Goal: Information Seeking & Learning: Learn about a topic

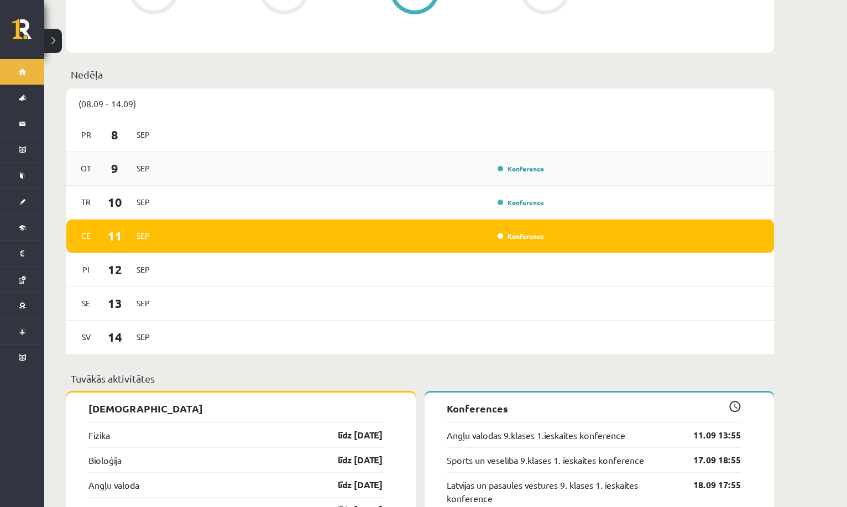
scroll to position [810, 0]
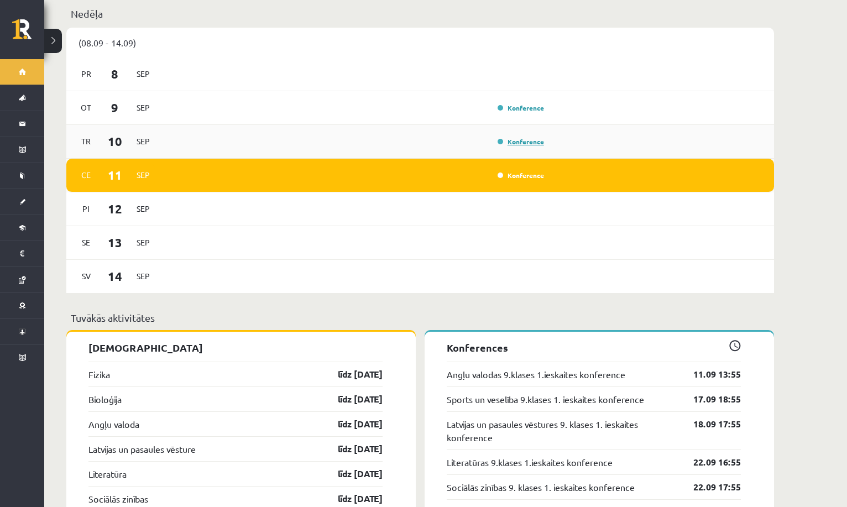
click at [528, 137] on link "Konference" at bounding box center [521, 141] width 46 height 9
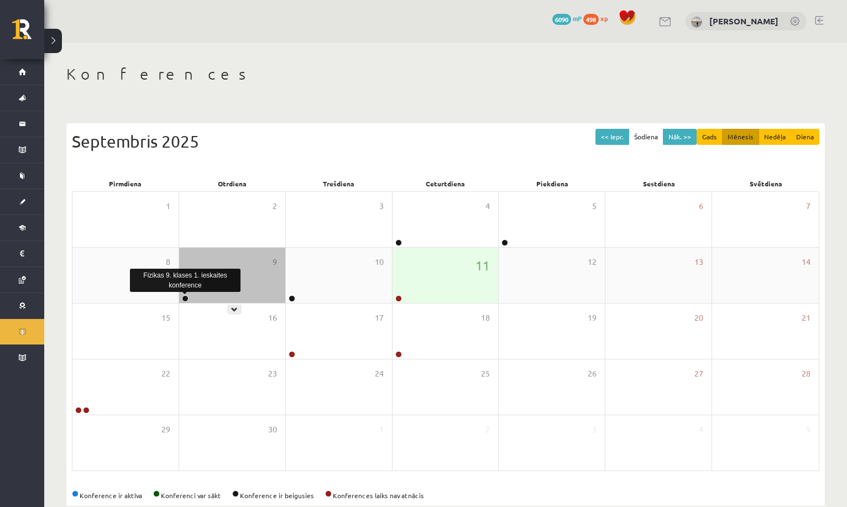
click at [186, 297] on link at bounding box center [185, 298] width 7 height 7
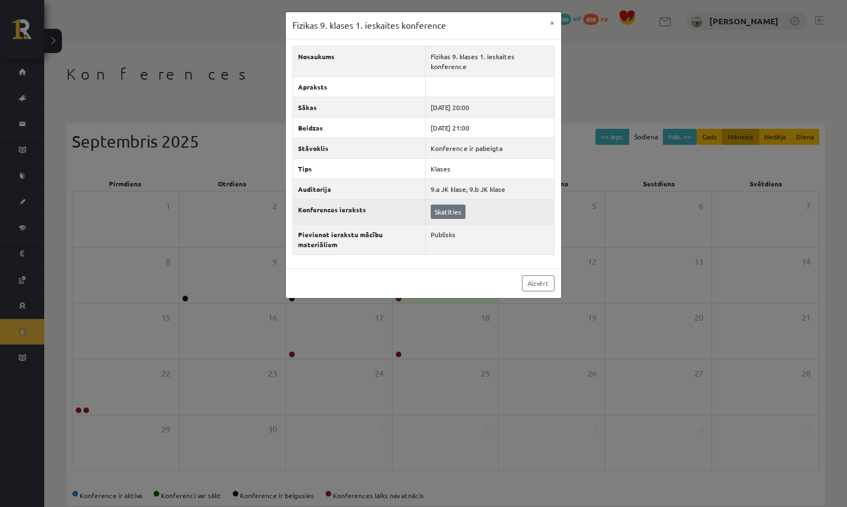
click at [444, 205] on link "Skatīties" at bounding box center [448, 212] width 35 height 14
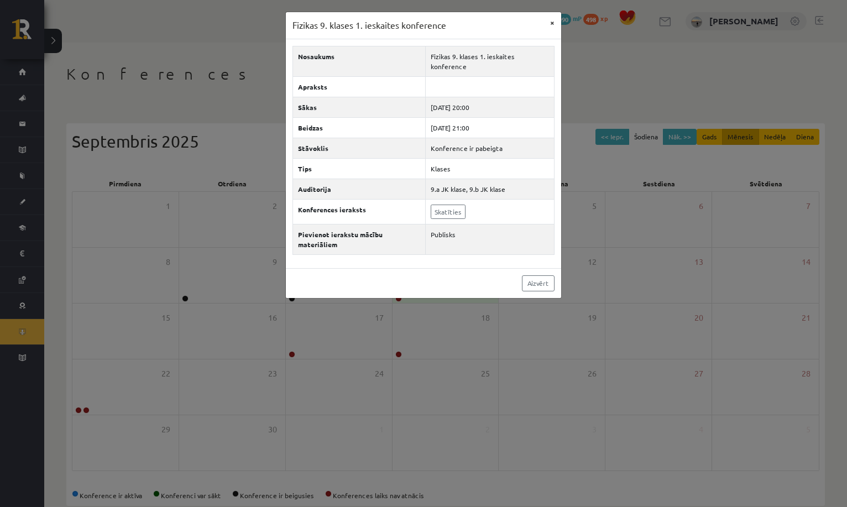
click at [552, 20] on button "×" at bounding box center [553, 22] width 18 height 21
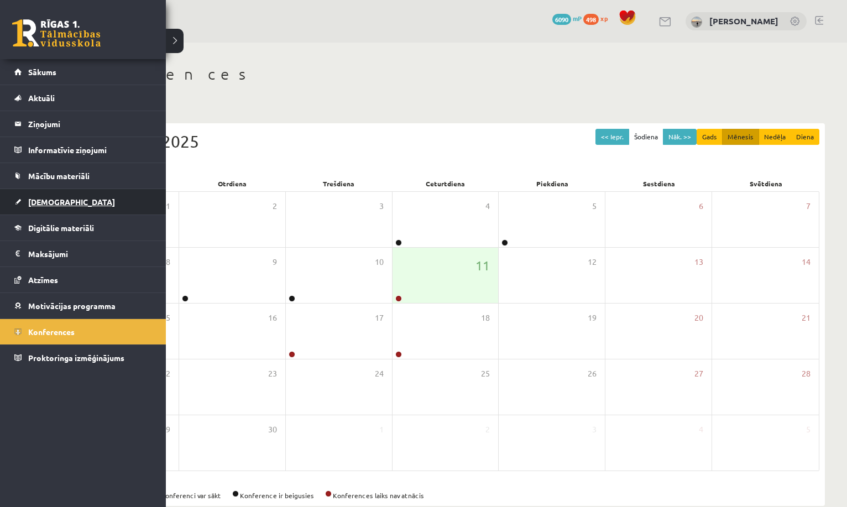
click at [50, 204] on span "[DEMOGRAPHIC_DATA]" at bounding box center [71, 202] width 87 height 10
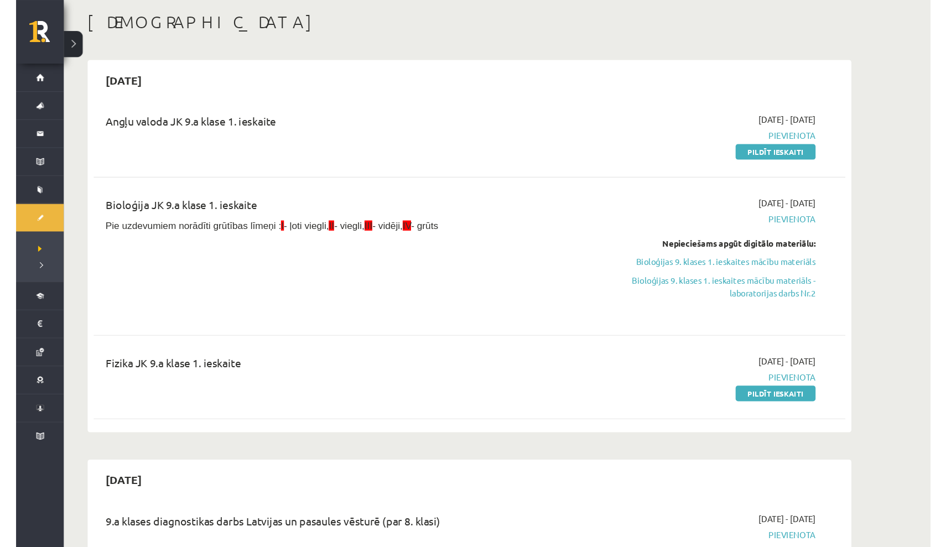
scroll to position [54, 0]
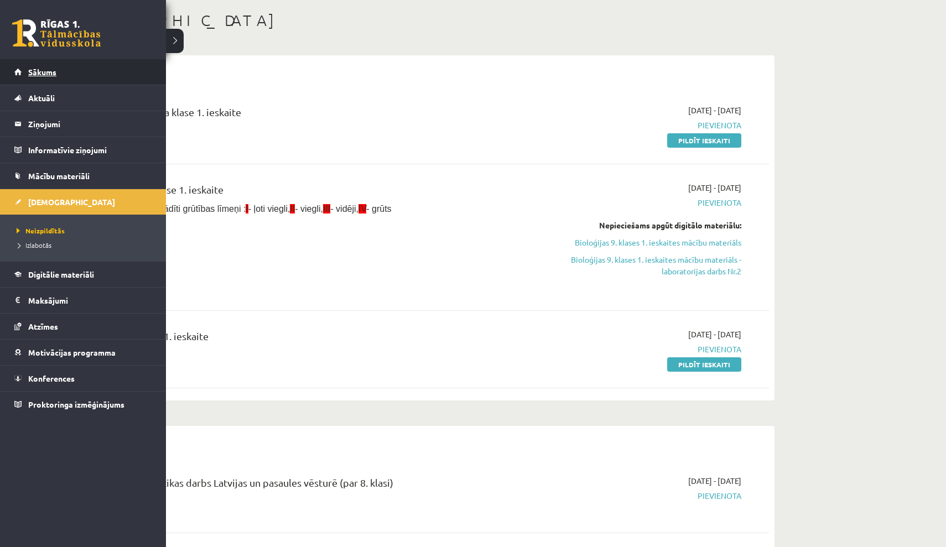
click at [64, 72] on link "Sākums" at bounding box center [83, 71] width 138 height 25
